Goal: Navigation & Orientation: Find specific page/section

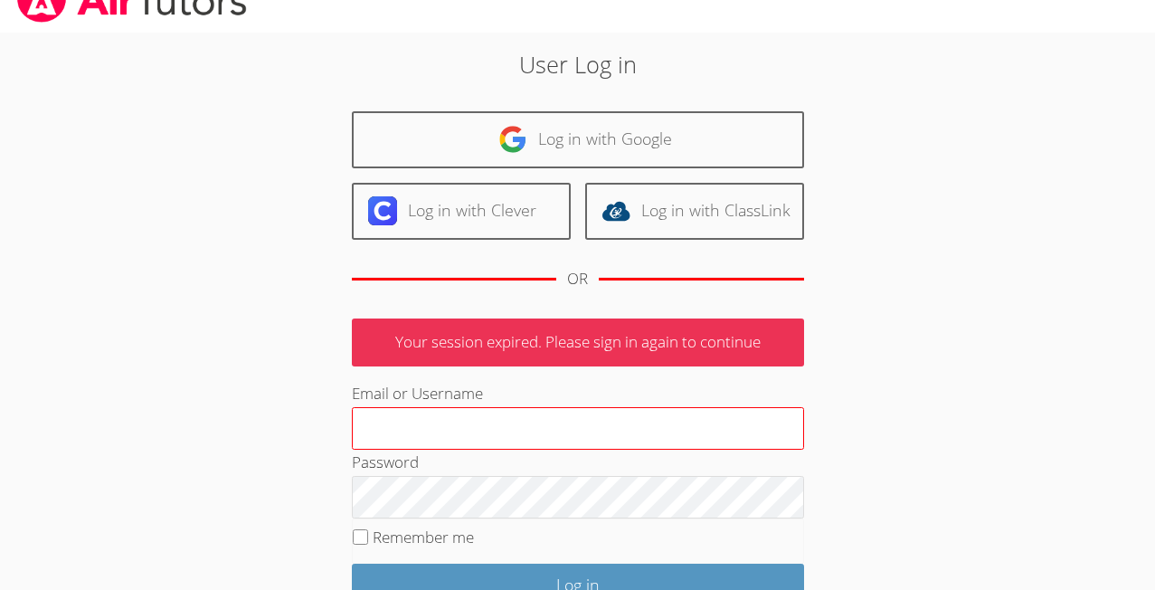
scroll to position [68, 0]
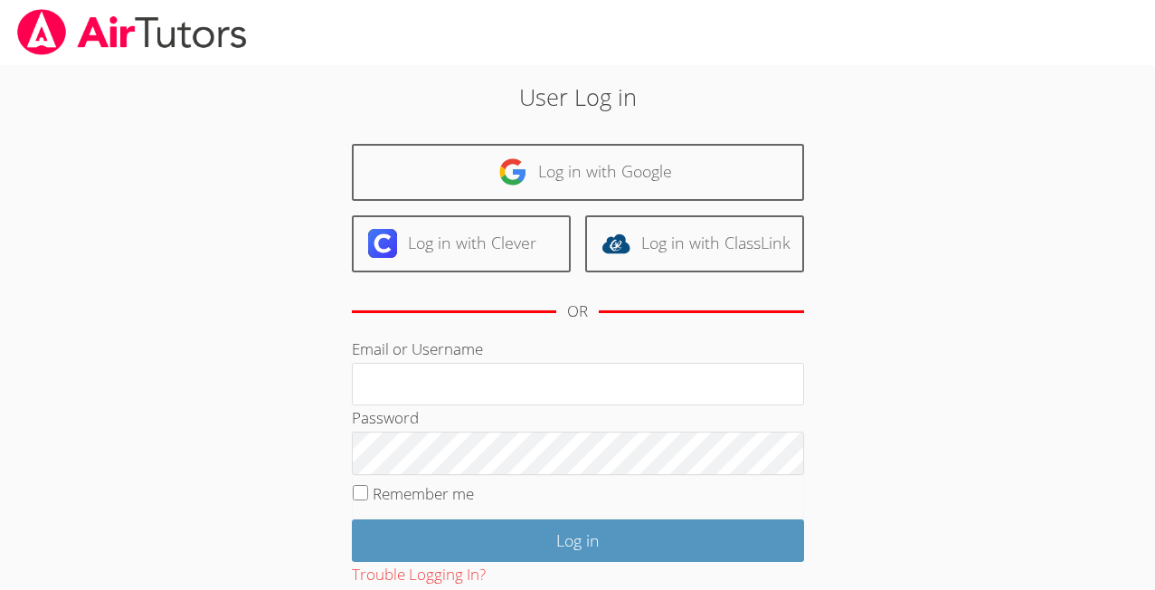
scroll to position [68, 0]
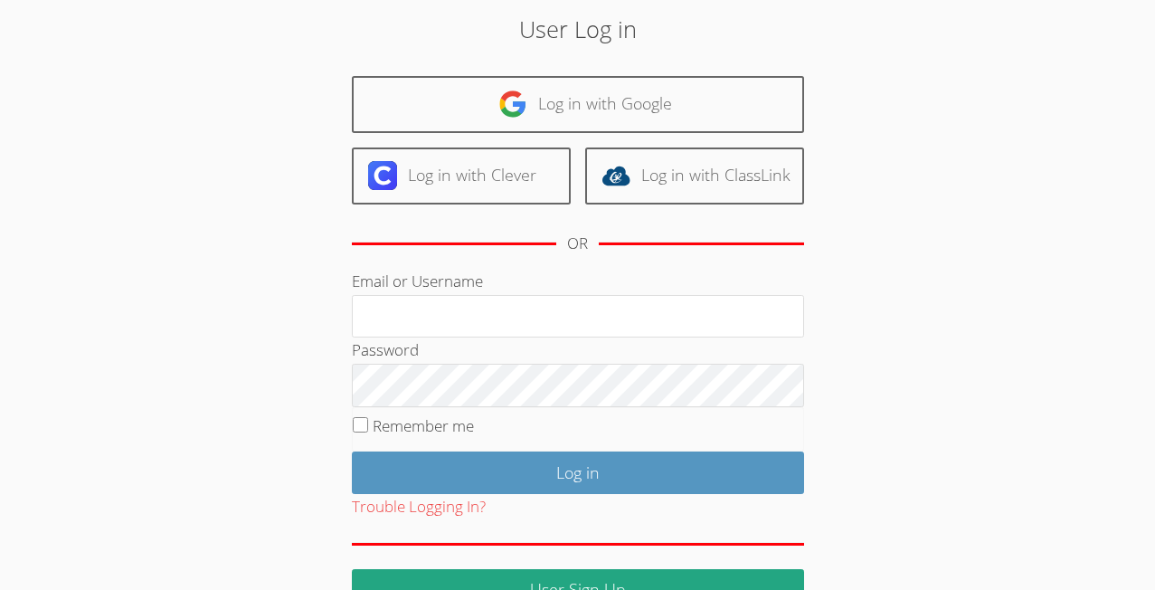
click at [601, 81] on link "Log in with Google" at bounding box center [578, 104] width 452 height 57
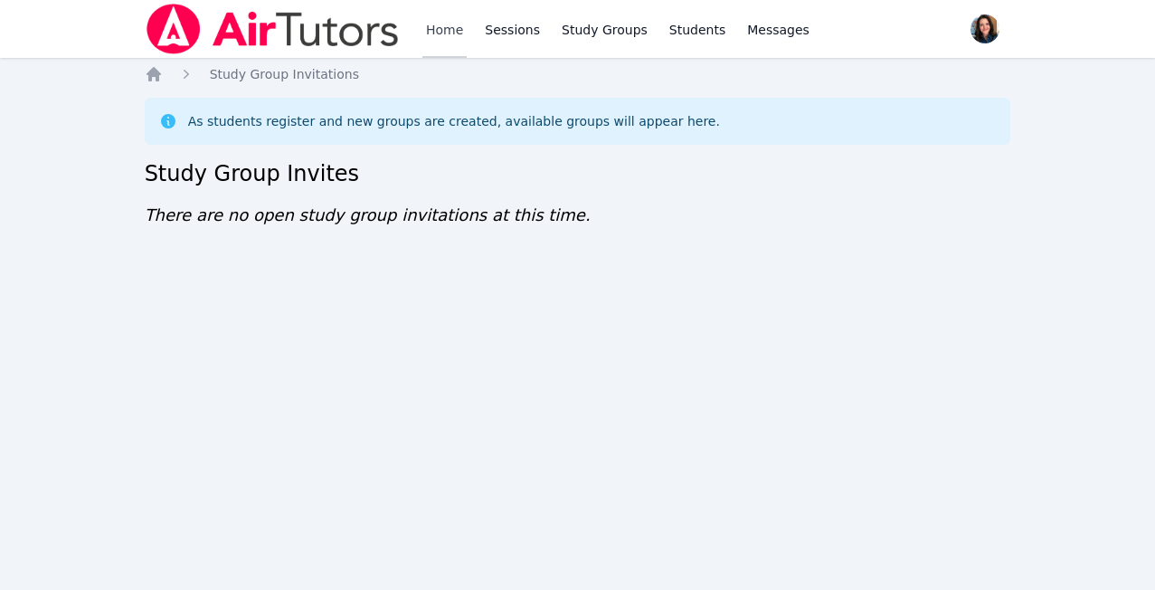
click at [463, 38] on link "Home" at bounding box center [445, 29] width 44 height 58
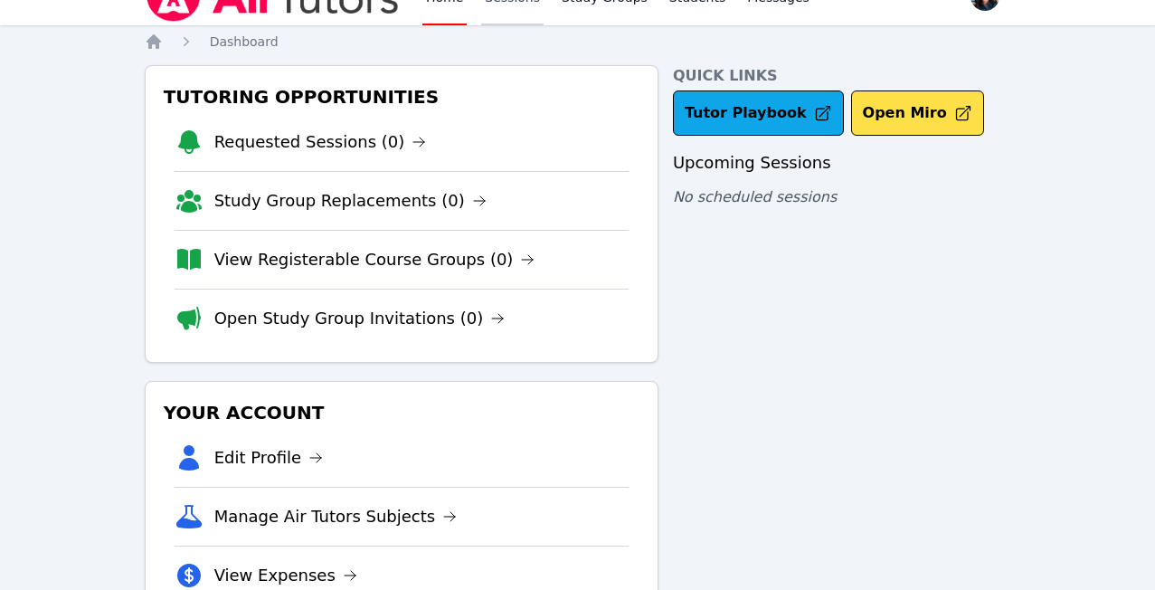
scroll to position [44, 0]
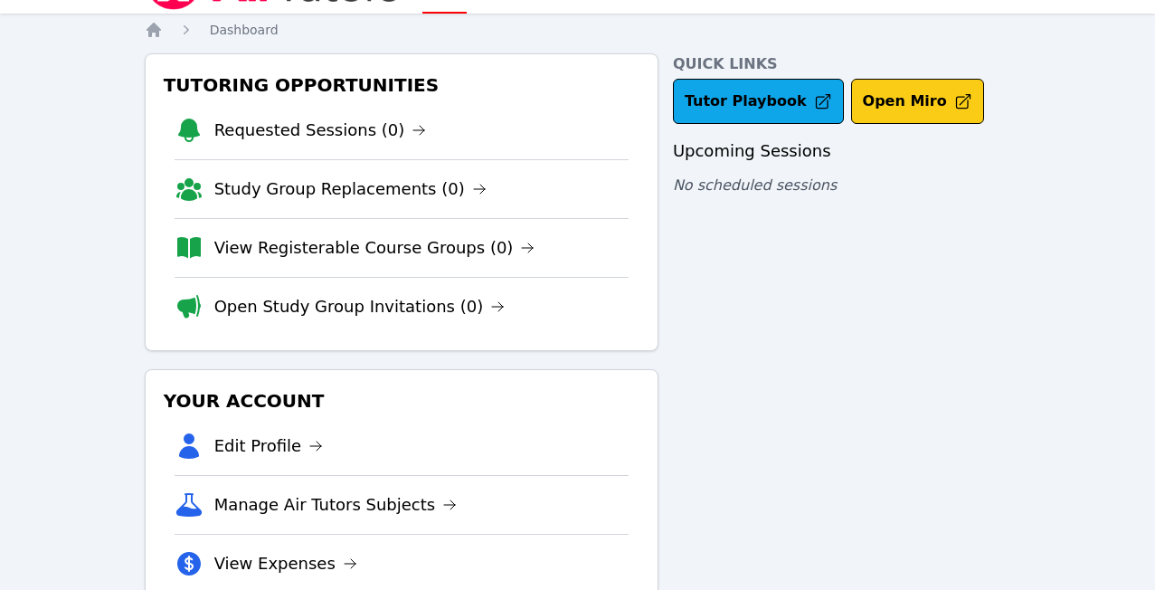
click at [867, 106] on button "Open Miro" at bounding box center [917, 101] width 133 height 45
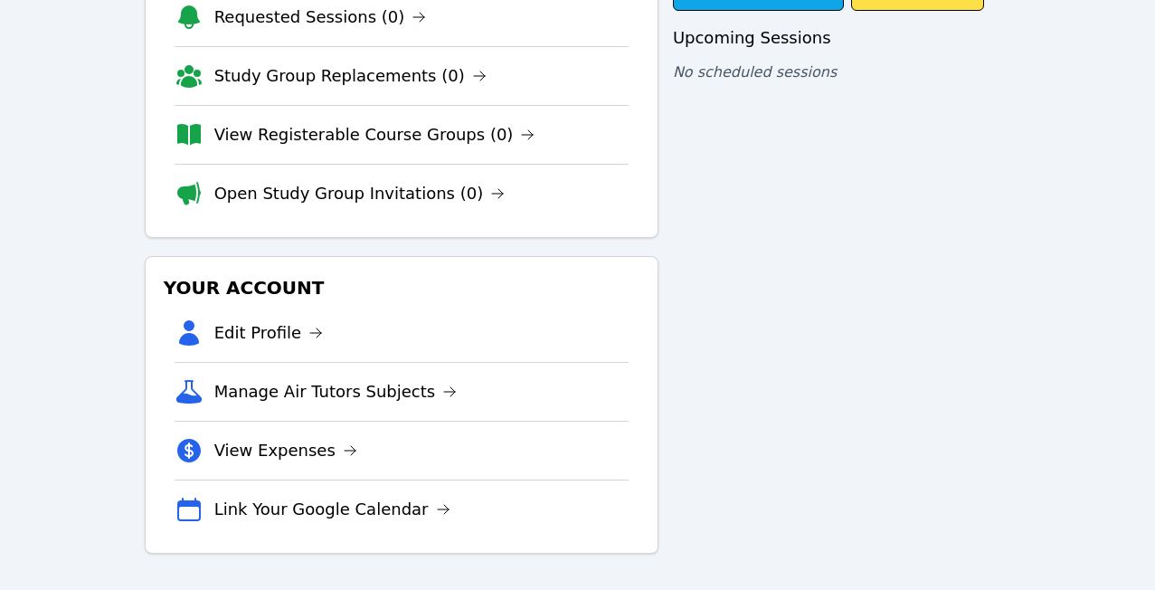
scroll to position [0, 0]
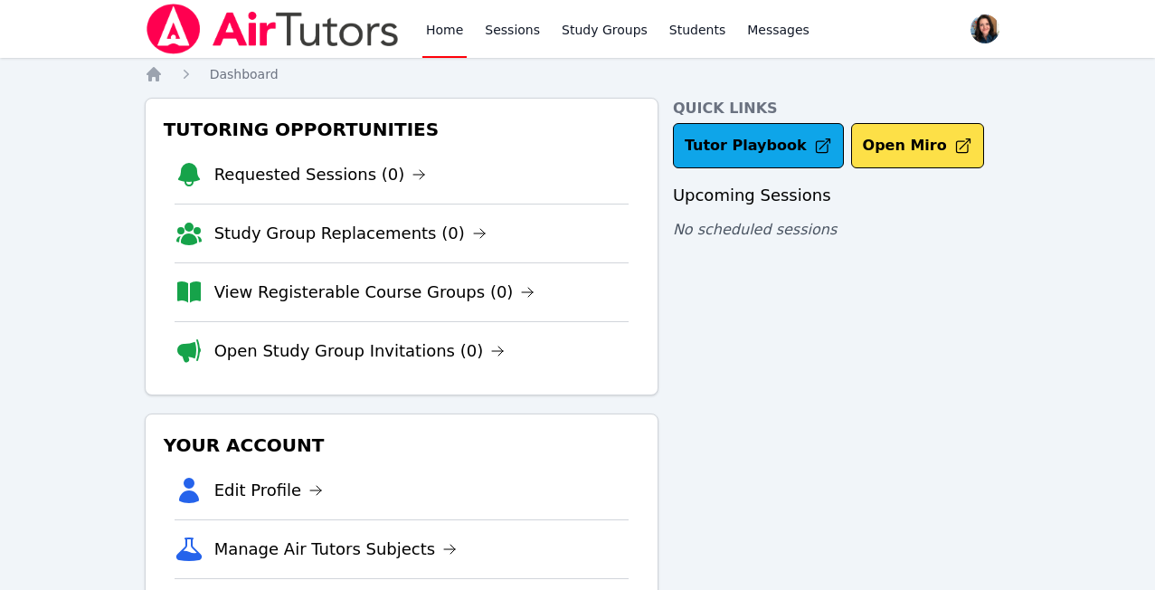
click at [258, 12] on img at bounding box center [273, 29] width 256 height 51
click at [289, 39] on img at bounding box center [273, 29] width 256 height 51
click at [295, 176] on link "Requested Sessions (0)" at bounding box center [320, 174] width 213 height 25
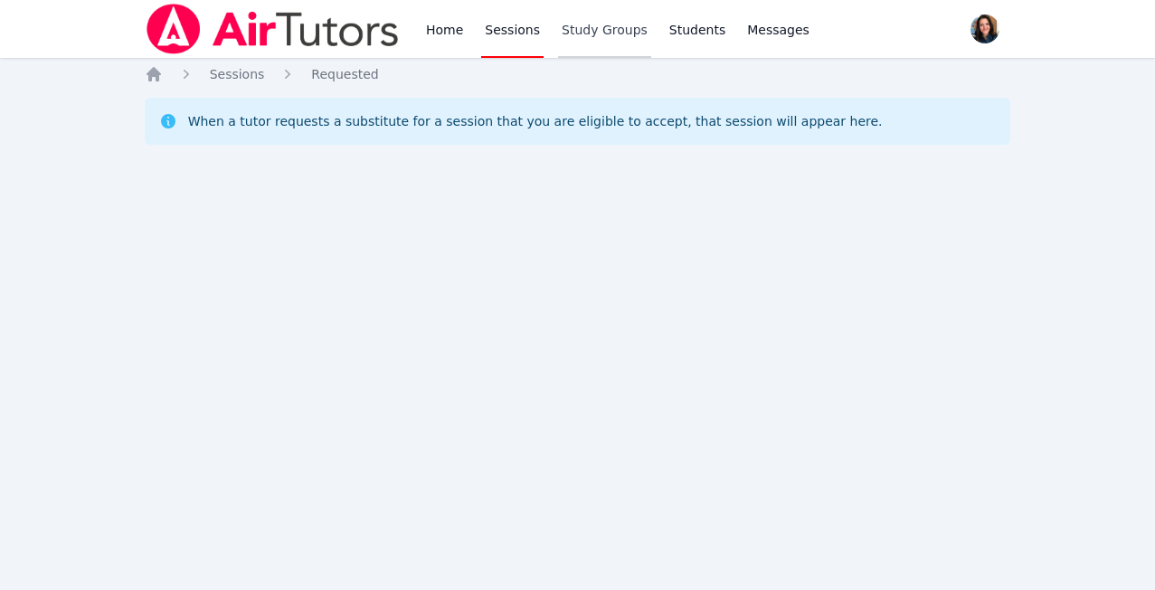
click at [599, 33] on link "Study Groups" at bounding box center [604, 29] width 93 height 58
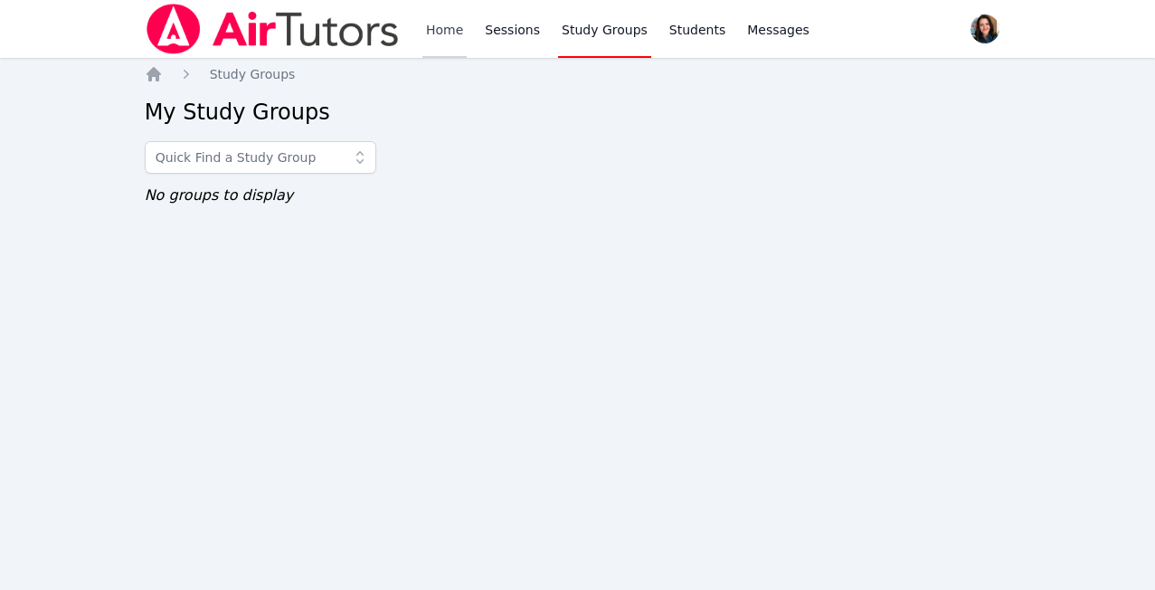
click at [452, 33] on link "Home" at bounding box center [445, 29] width 44 height 58
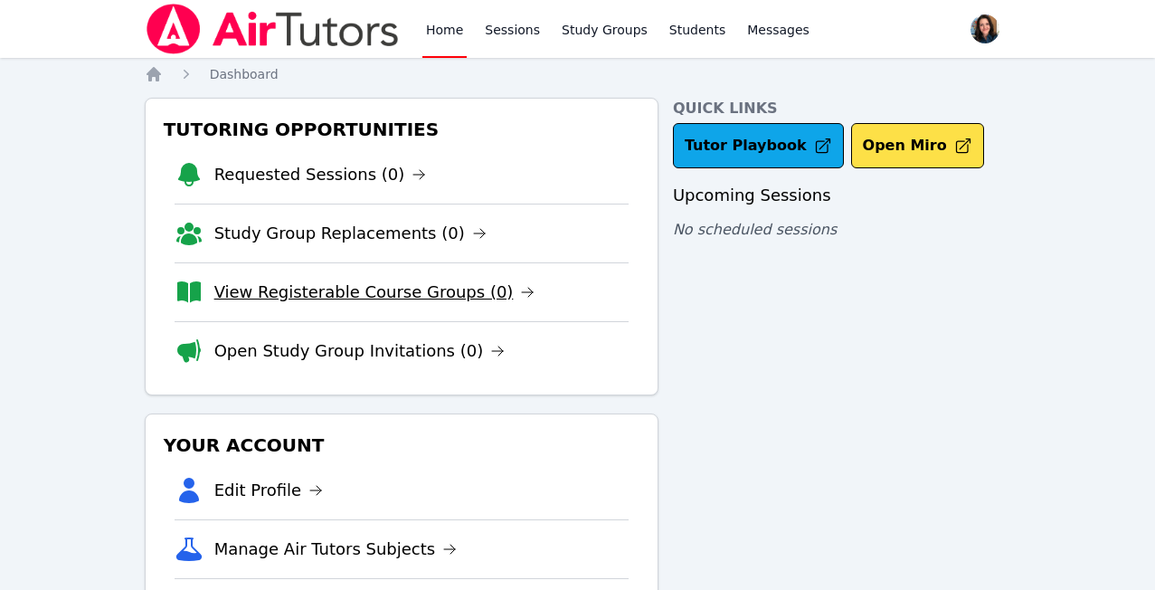
click at [419, 291] on body "Home Sessions Study Groups Students Messages Open user menu Jessica Long Open m…" at bounding box center [577, 295] width 1155 height 590
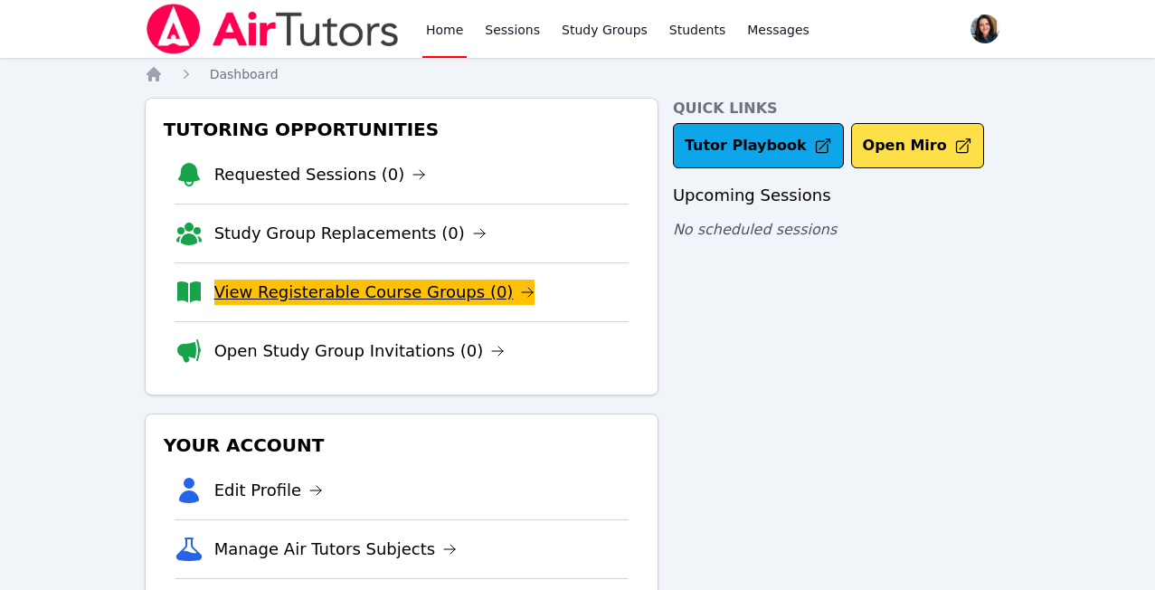
click at [442, 293] on body "Home Sessions Study Groups Students Messages Open user menu Jessica Long Open m…" at bounding box center [577, 295] width 1155 height 590
click at [447, 290] on body "Home Sessions Study Groups Students Messages Open user menu Jessica Long Open m…" at bounding box center [577, 295] width 1155 height 590
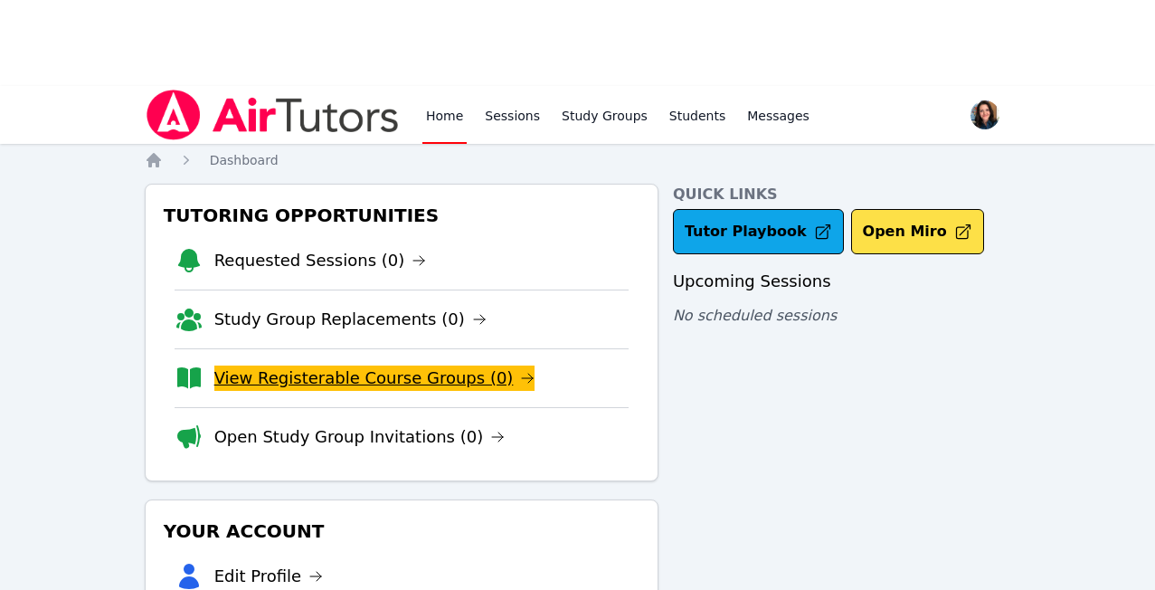
click at [432, 380] on body "Home Sessions Study Groups Students Messages Open user menu Jessica Long Open m…" at bounding box center [577, 381] width 1155 height 590
click at [503, 384] on body "Home Sessions Study Groups Students Messages Open user menu Jessica Long Open m…" at bounding box center [577, 381] width 1155 height 590
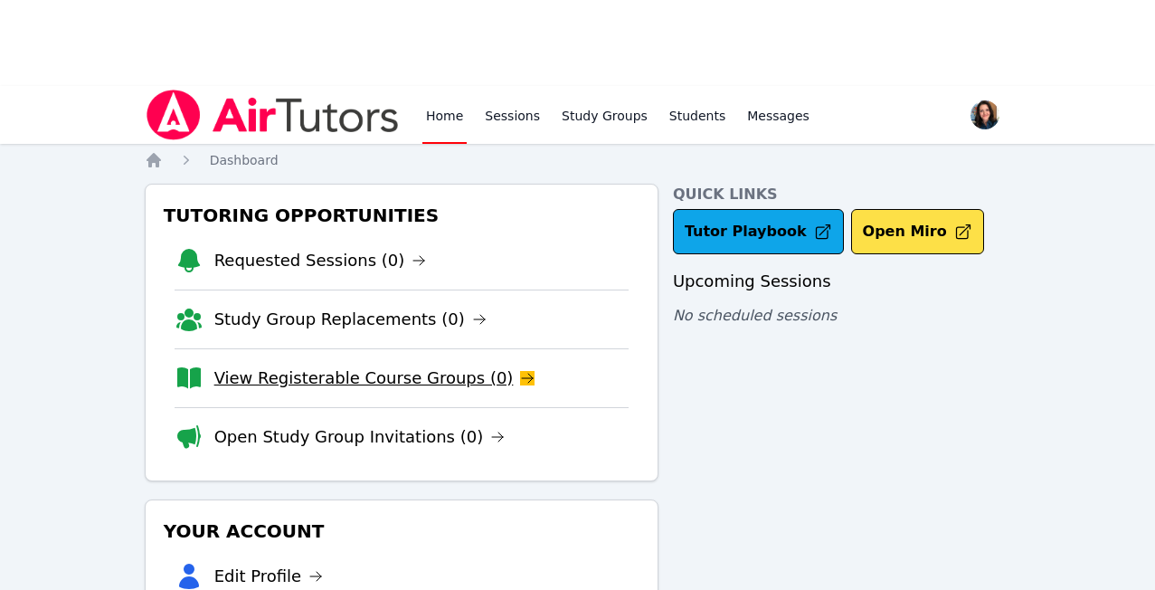
click at [419, 376] on body "Home Sessions Study Groups Students Messages Open user menu Jessica Long Open m…" at bounding box center [577, 381] width 1155 height 590
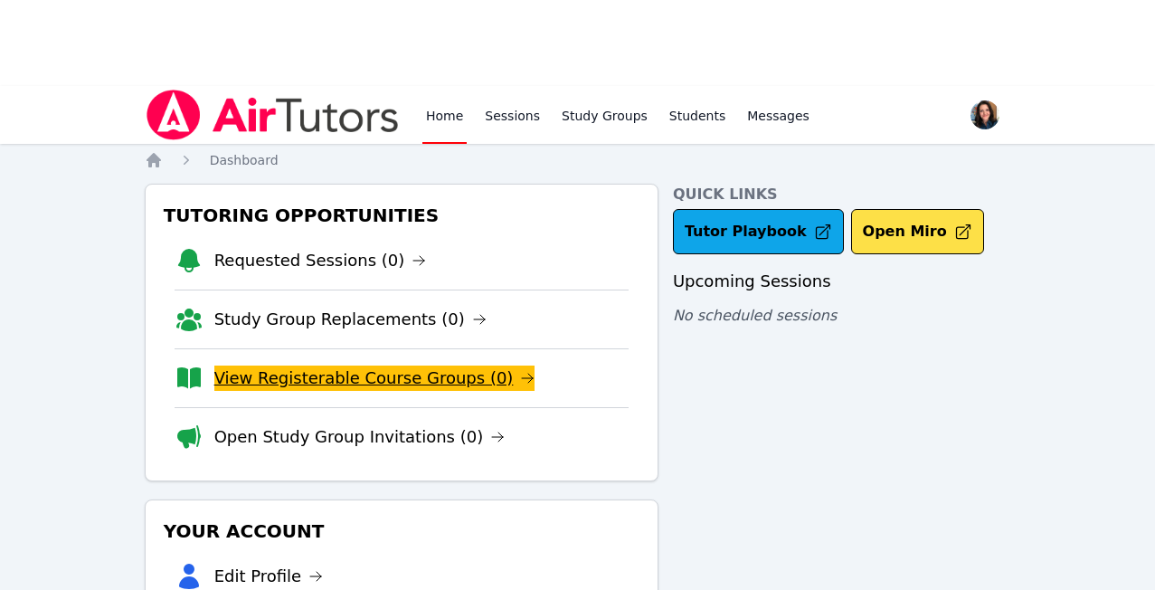
click at [460, 381] on body "Home Sessions Study Groups Students Messages Open user menu Jessica Long Open m…" at bounding box center [577, 381] width 1155 height 590
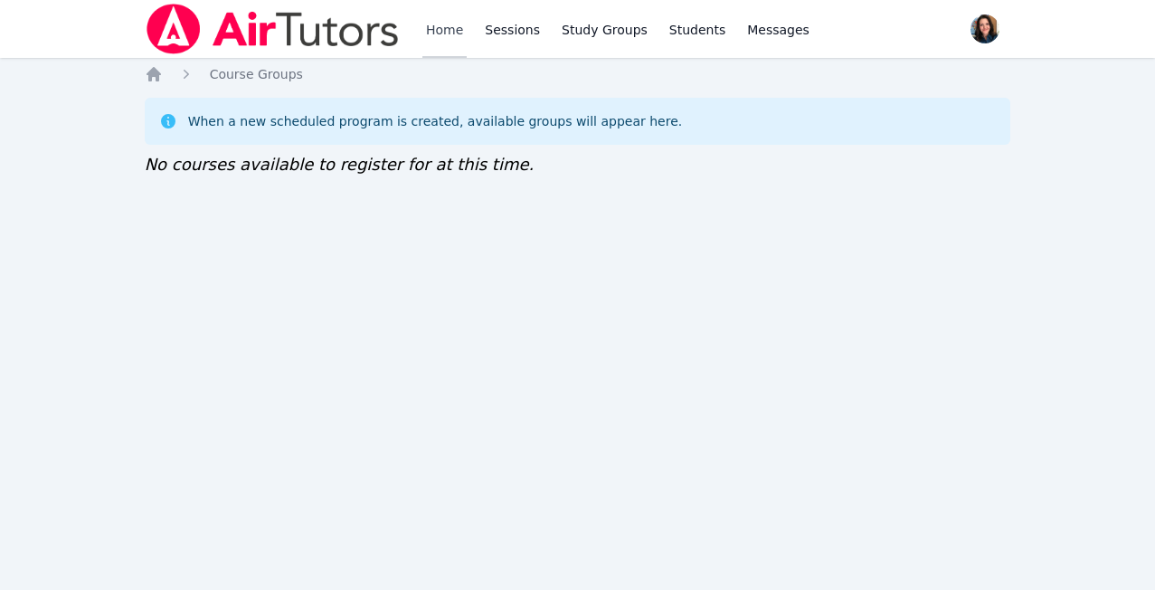
click at [452, 29] on body "Home Sessions Study Groups Students Messages Open user menu Jessica Long Open m…" at bounding box center [577, 295] width 1155 height 590
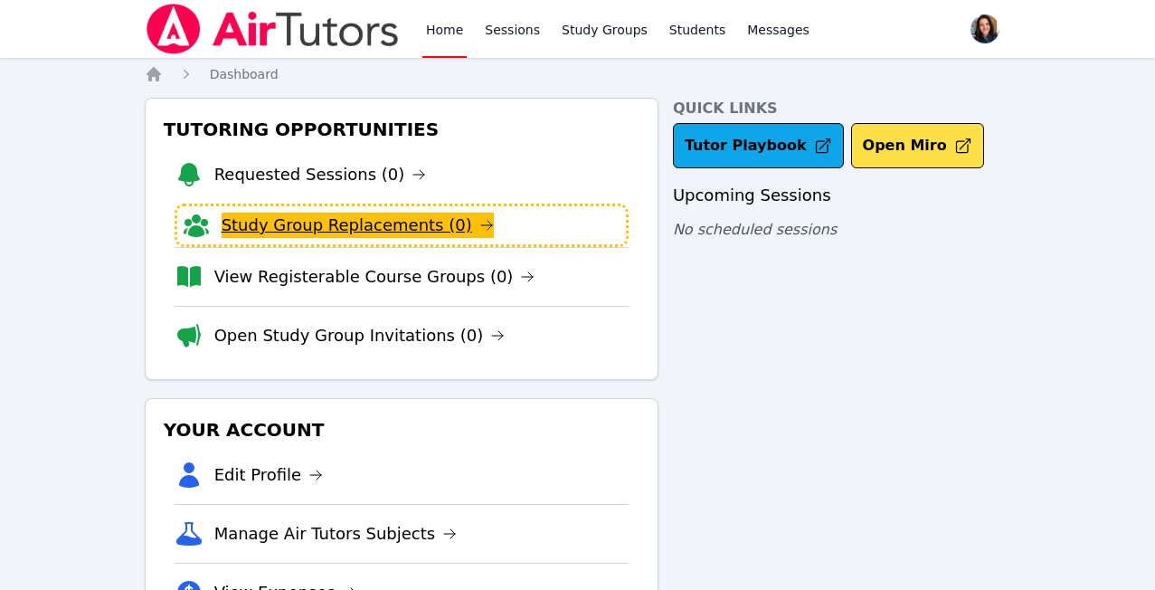
click at [334, 228] on body "Home Sessions Study Groups Students Messages Open user menu Jessica Long Open m…" at bounding box center [577, 295] width 1155 height 590
click at [464, 231] on body "Home Sessions Study Groups Students Messages Open user menu Jessica Long Open m…" at bounding box center [577, 295] width 1155 height 590
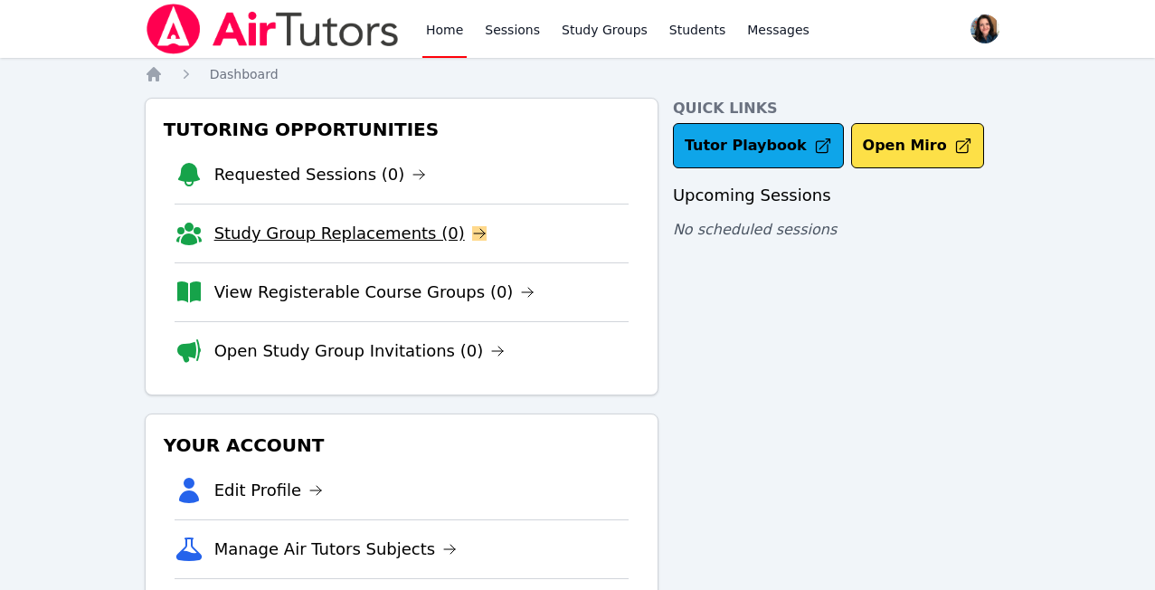
click at [404, 229] on body "Home Sessions Study Groups Students Messages Open user menu Jessica Long Open m…" at bounding box center [577, 295] width 1155 height 590
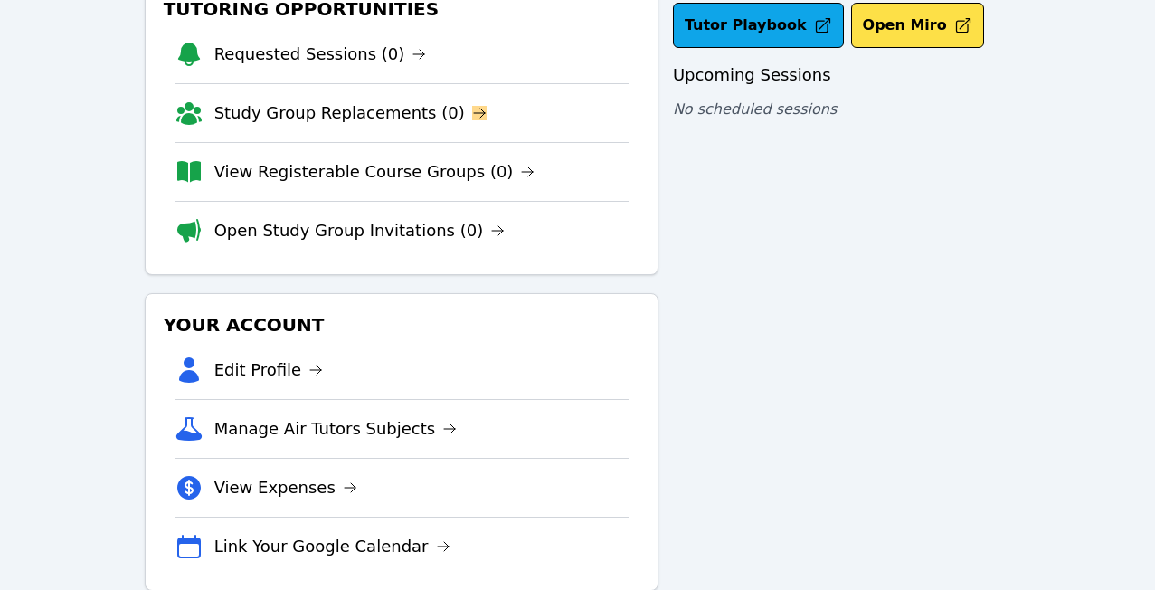
scroll to position [128, 0]
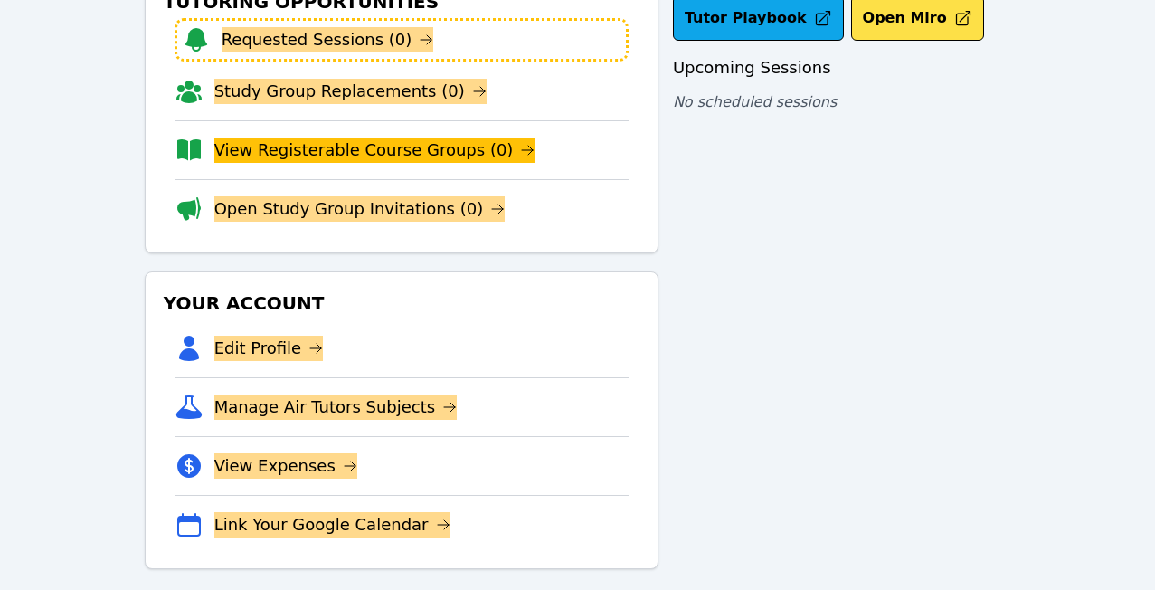
click at [419, 173] on body "Home Sessions Study Groups Students Messages Open user menu [PERSON_NAME] Open …" at bounding box center [577, 167] width 1155 height 590
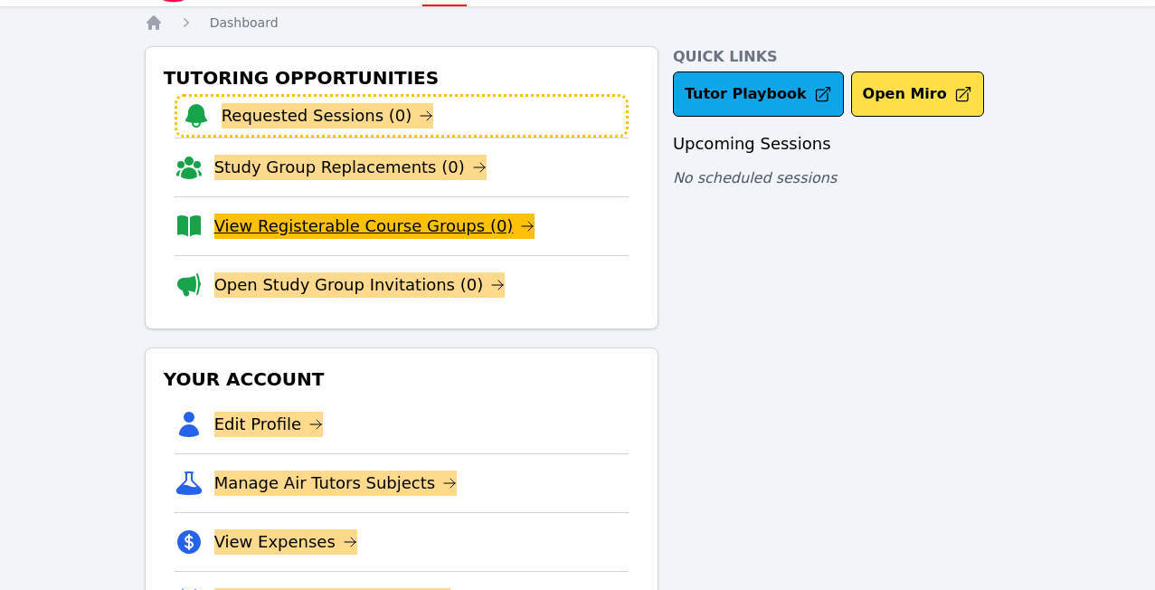
scroll to position [47, 0]
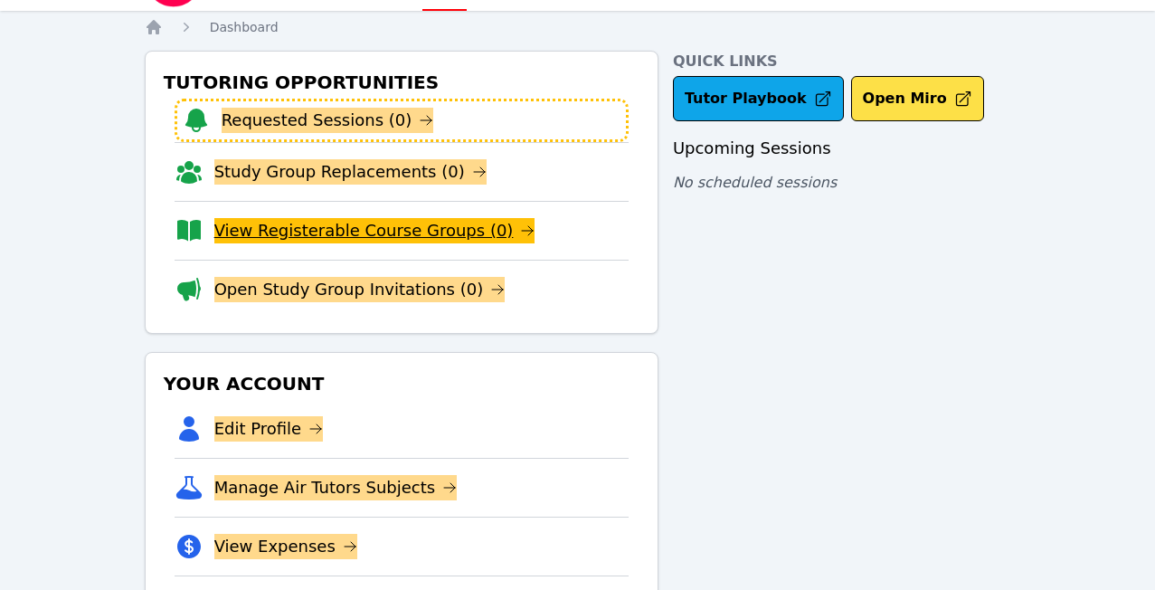
click at [503, 243] on body "Home Sessions Study Groups Students Messages Open user menu [PERSON_NAME] Open …" at bounding box center [577, 248] width 1155 height 590
click at [452, 247] on body "Home Sessions Study Groups Students Messages Open user menu [PERSON_NAME] Open …" at bounding box center [577, 248] width 1155 height 590
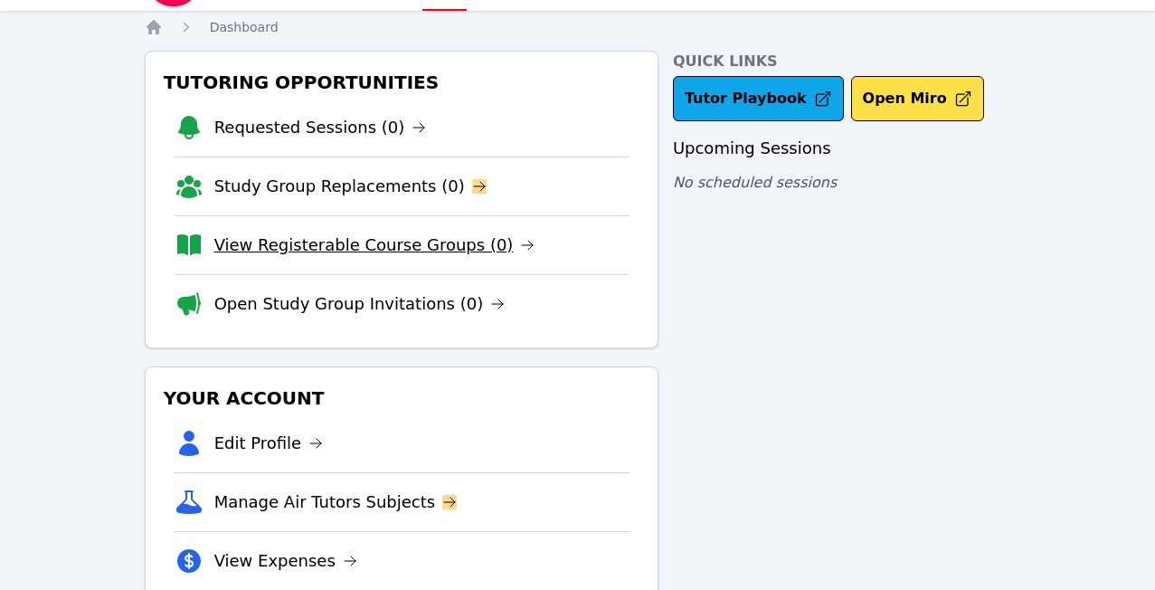
click at [455, 254] on body "Home Sessions Study Groups Students Messages Open user menu Jessica Long Open m…" at bounding box center [577, 248] width 1155 height 590
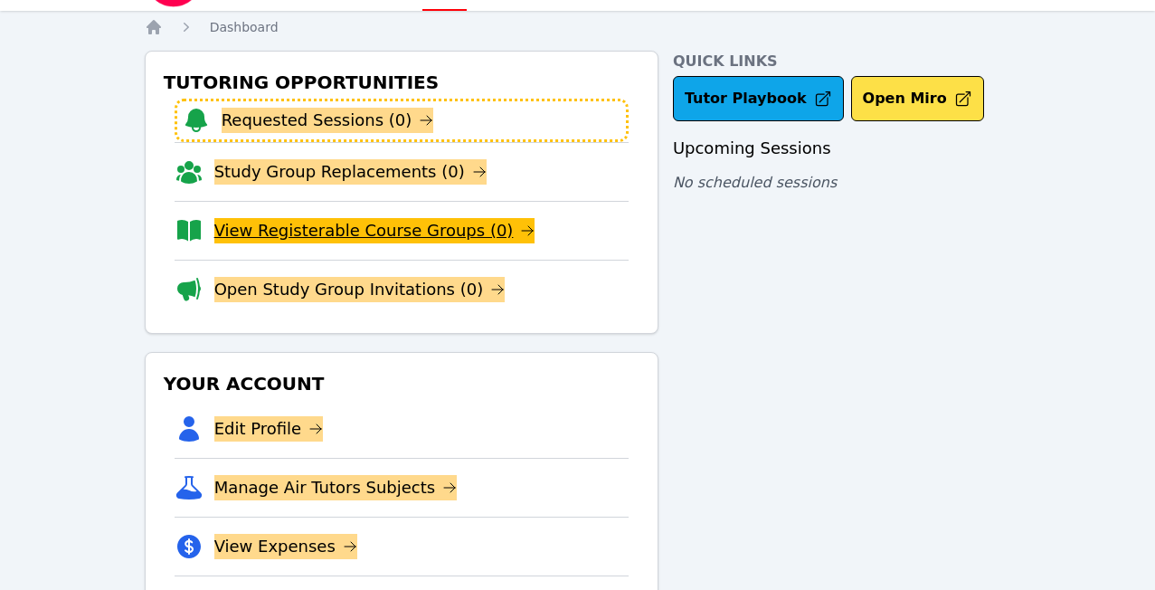
click at [455, 254] on body "Home Sessions Study Groups Students Messages Open user menu Jessica Long Open m…" at bounding box center [577, 248] width 1155 height 590
click at [432, 243] on body "Home Sessions Study Groups Students Messages Open user menu [PERSON_NAME] Open …" at bounding box center [577, 248] width 1155 height 590
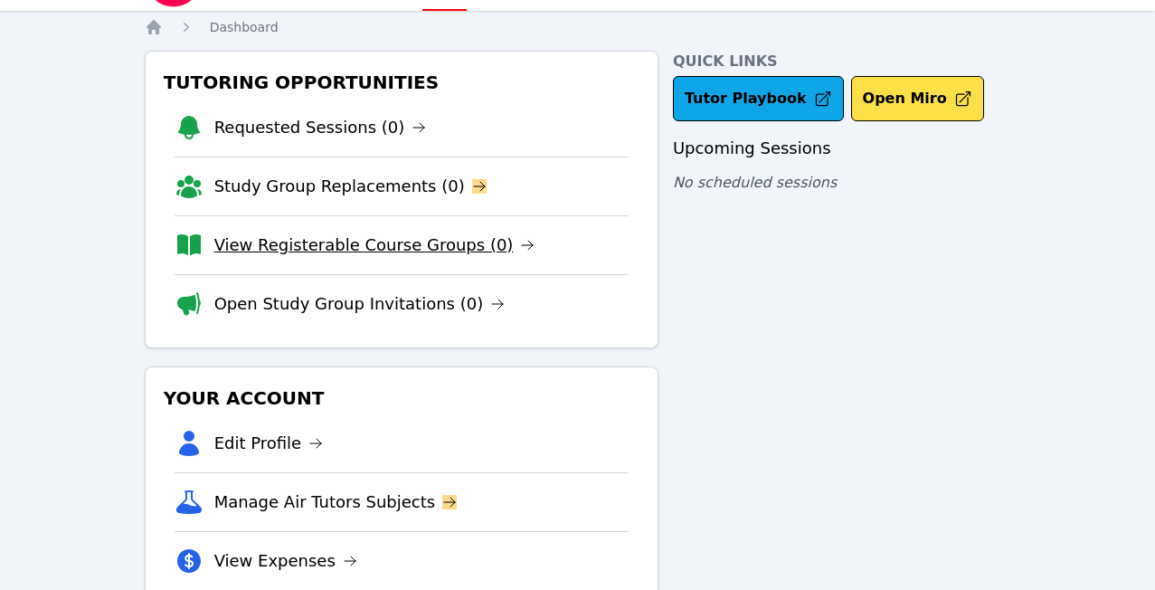
click at [353, 252] on body "Home Sessions Study Groups Students Messages Open user menu [PERSON_NAME] Open …" at bounding box center [577, 248] width 1155 height 590
click at [353, 252] on body "Home Sessions Study Groups Students Messages Open user menu Jessica Long Open m…" at bounding box center [577, 248] width 1155 height 590
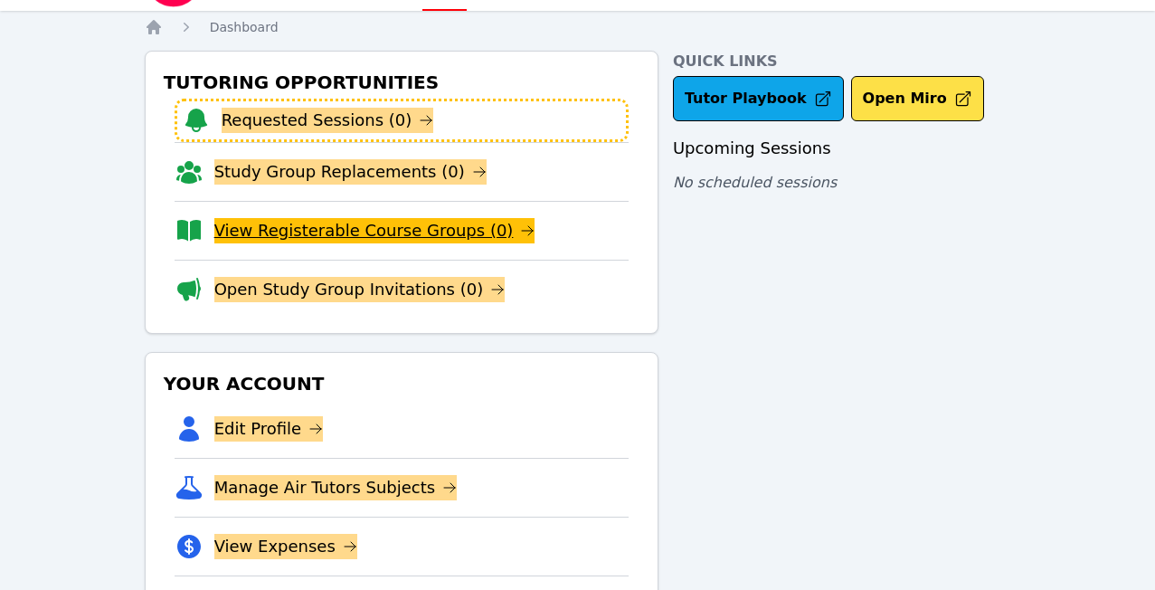
click at [353, 252] on body "Home Sessions Study Groups Students Messages Open user menu Jessica Long Open m…" at bounding box center [577, 248] width 1155 height 590
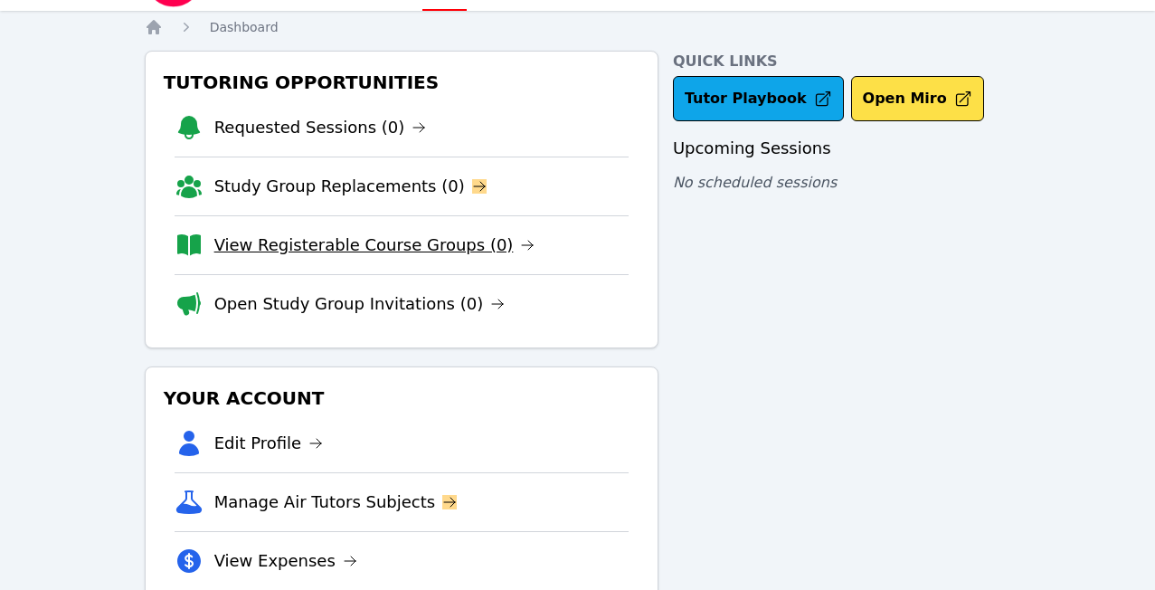
click at [450, 251] on body "Home Sessions Study Groups Students Messages Open user menu Jessica Long Open m…" at bounding box center [577, 248] width 1155 height 590
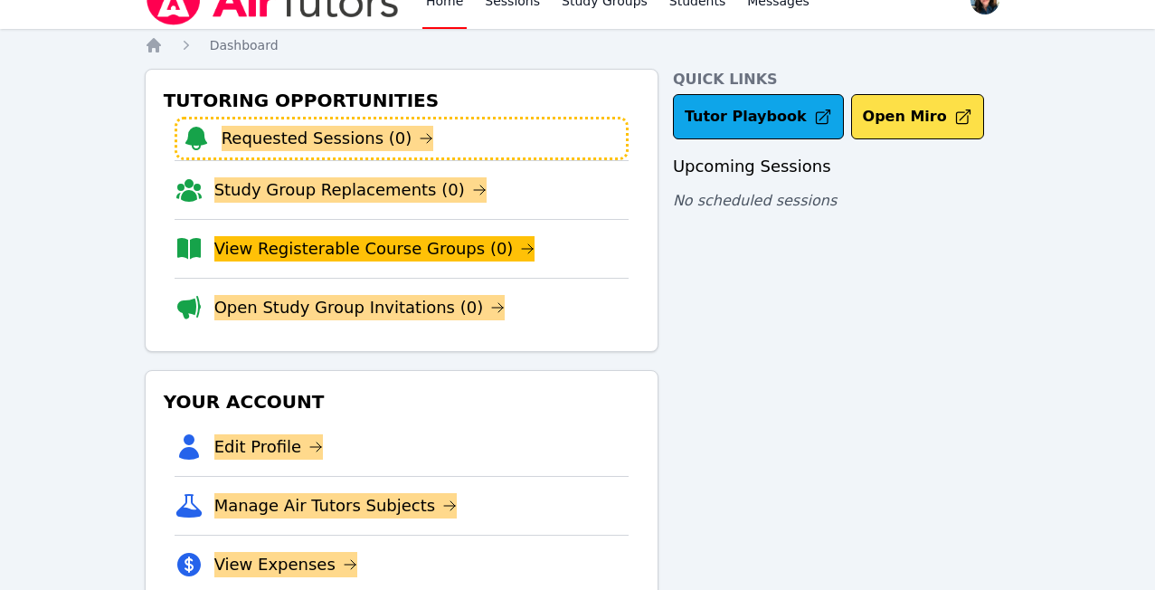
scroll to position [0, 0]
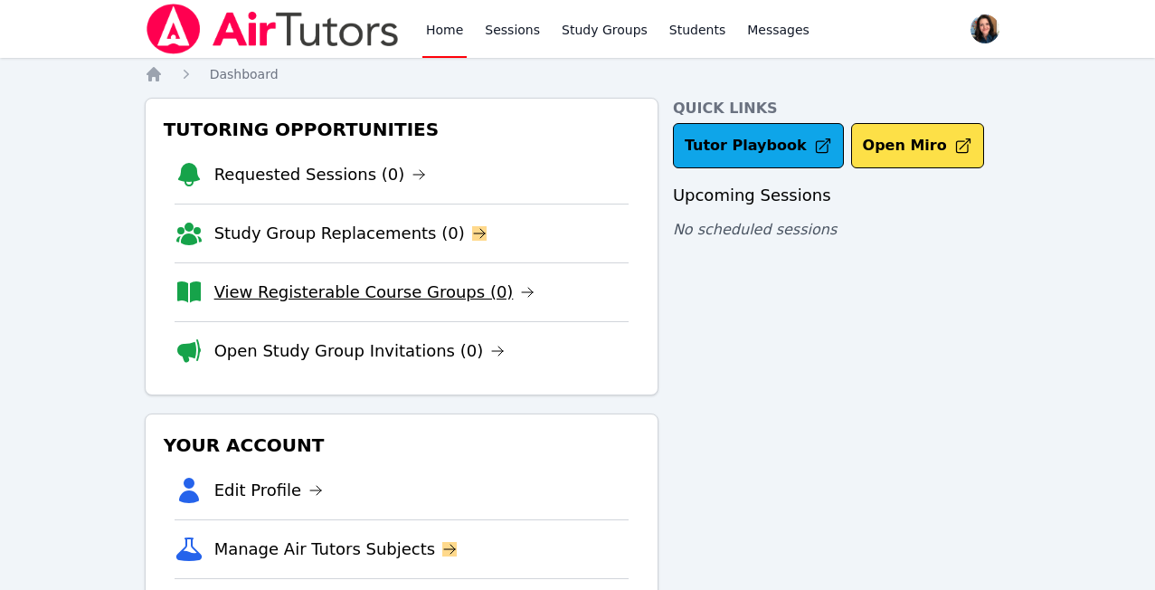
click at [431, 290] on body "Home Sessions Study Groups Students Messages Open user menu [PERSON_NAME] Open …" at bounding box center [577, 295] width 1155 height 590
click at [442, 290] on body "Home Sessions Study Groups Students Messages Open user menu Jessica Long Open m…" at bounding box center [577, 295] width 1155 height 590
click at [355, 288] on body "Home Sessions Study Groups Students Messages Open user menu Jessica Long Open m…" at bounding box center [577, 295] width 1155 height 590
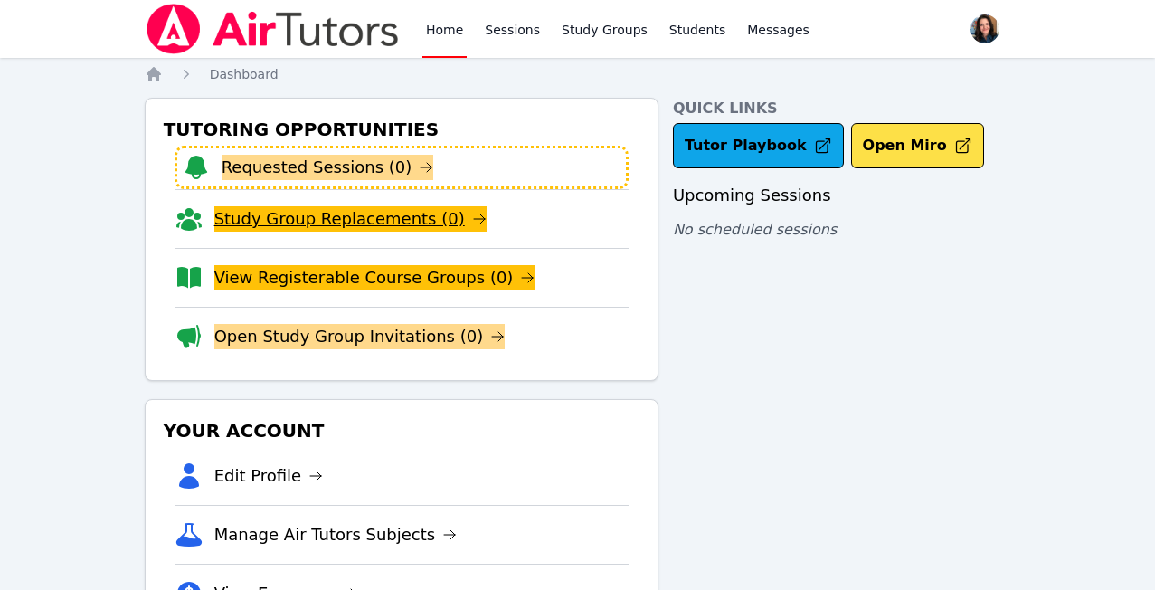
click at [427, 234] on body "Home Sessions Study Groups Students Messages Open user menu [PERSON_NAME] Open …" at bounding box center [577, 295] width 1155 height 590
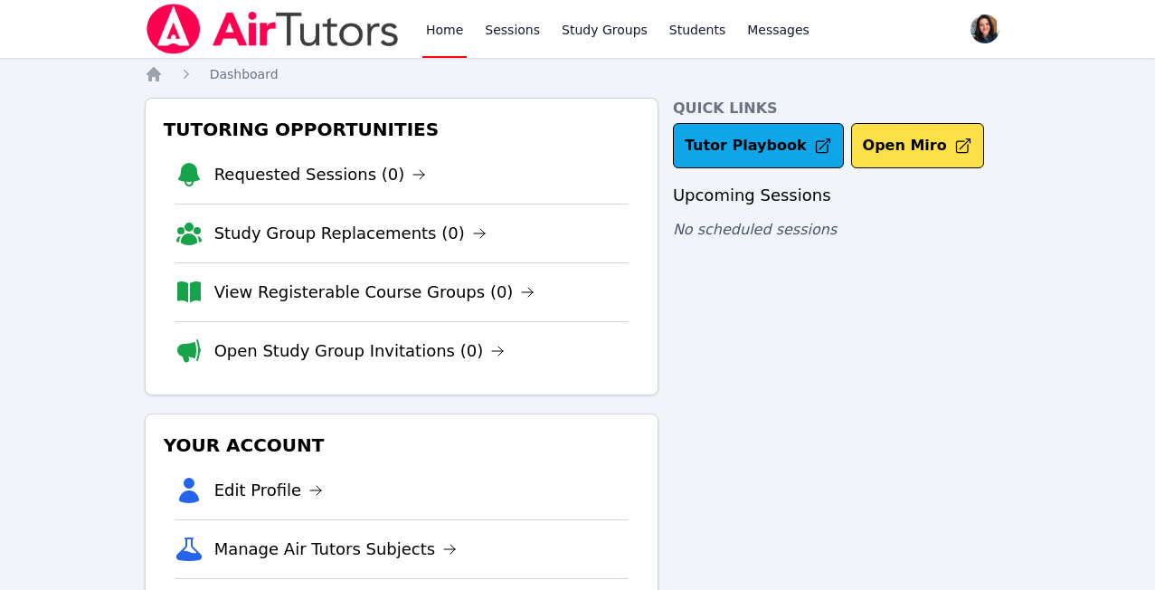
click at [111, 150] on div "Home Sessions Study Groups Students Messages Open user menu [PERSON_NAME] Open …" at bounding box center [577, 373] width 1155 height 747
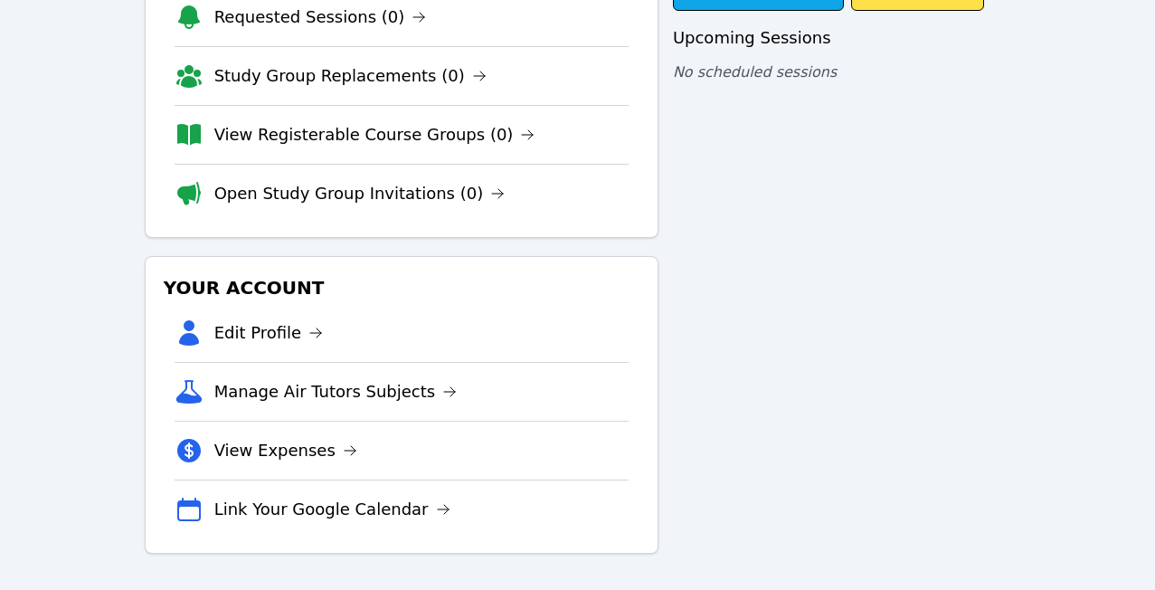
scroll to position [142, 0]
